Goal: Information Seeking & Learning: Find specific fact

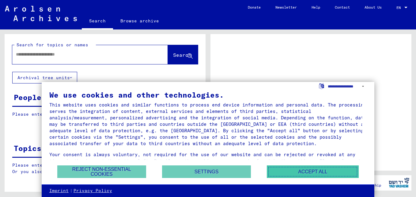
click at [316, 171] on button "Accept all" at bounding box center [313, 171] width 92 height 13
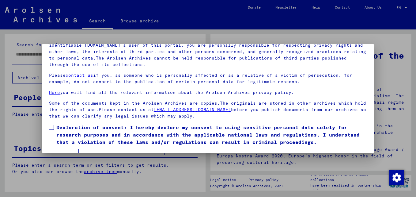
scroll to position [50, 0]
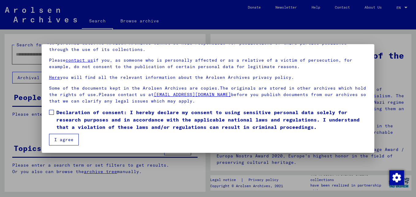
click at [65, 142] on button "I agree" at bounding box center [64, 140] width 30 height 12
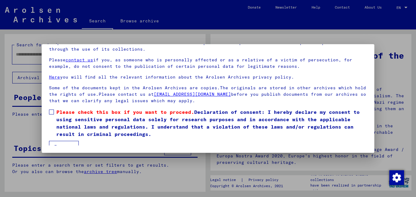
click at [52, 112] on span at bounding box center [51, 111] width 5 height 5
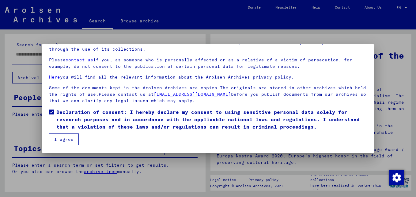
click at [66, 139] on button "I agree" at bounding box center [64, 139] width 30 height 12
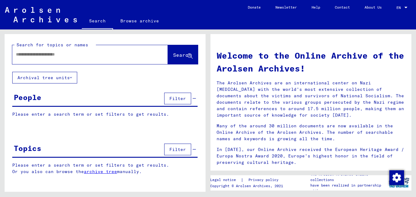
click at [35, 97] on div "People" at bounding box center [28, 97] width 28 height 11
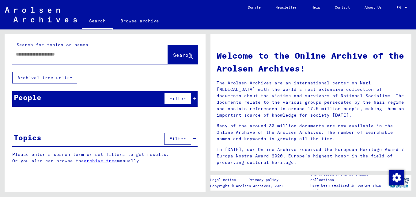
click at [35, 97] on div "People" at bounding box center [28, 97] width 28 height 11
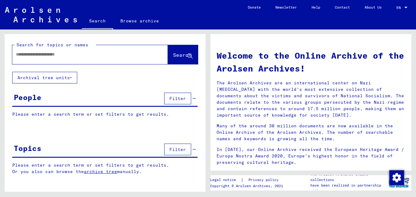
click at [179, 98] on span "Filter" at bounding box center [177, 99] width 17 height 6
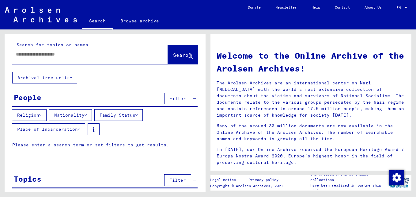
click at [32, 97] on div "People" at bounding box center [28, 97] width 28 height 11
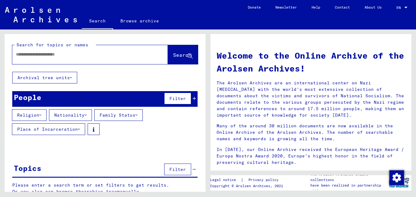
click at [31, 54] on input "text" at bounding box center [83, 54] width 134 height 6
click at [67, 55] on input "**********" at bounding box center [83, 54] width 134 height 6
type input "**********"
click at [173, 54] on span "Search" at bounding box center [182, 55] width 18 height 6
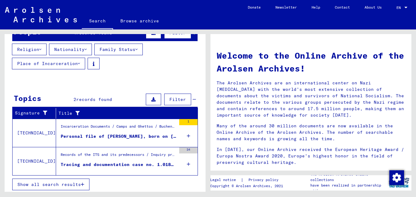
scroll to position [67, 0]
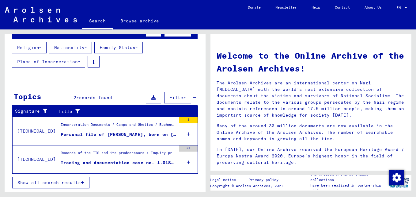
click at [92, 127] on div "Incarceration Documents / Camps and Ghettos / Buchenwald Concentration Camp / I…" at bounding box center [119, 126] width 116 height 9
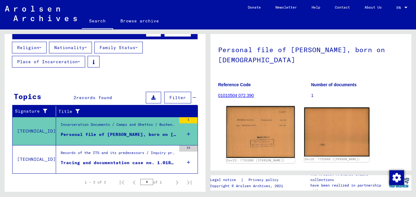
click at [284, 129] on img at bounding box center [260, 132] width 69 height 52
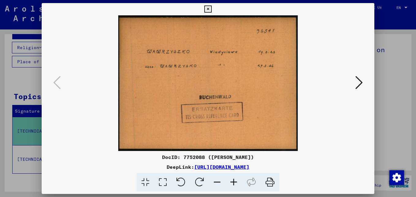
click at [209, 166] on link "[URL][DOMAIN_NAME]" at bounding box center [221, 167] width 55 height 6
